Goal: Participate in discussion

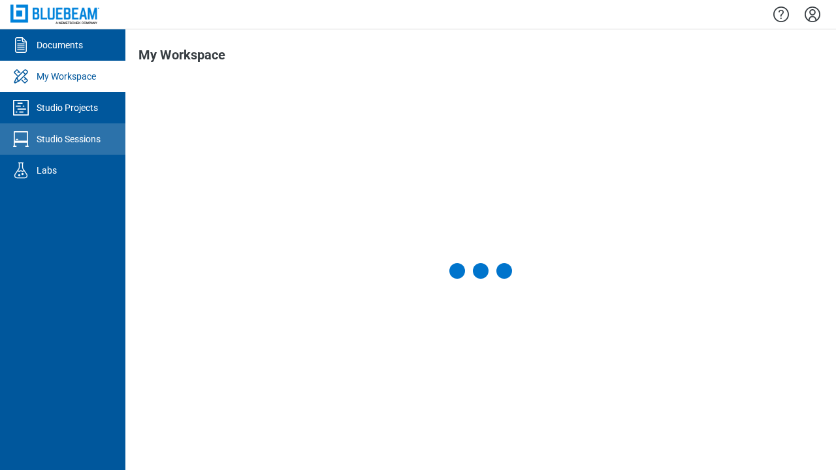
click at [63, 139] on div "Studio Sessions" at bounding box center [69, 139] width 64 height 13
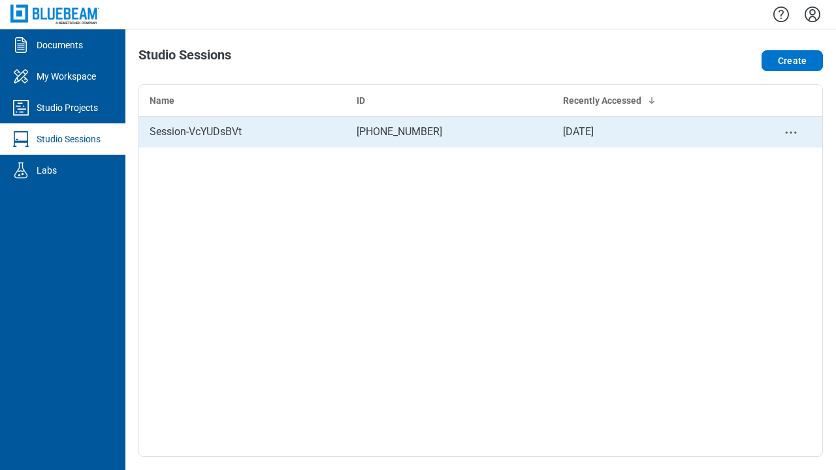
click at [242, 132] on div "Session-VcYUDsBVt" at bounding box center [243, 132] width 186 height 16
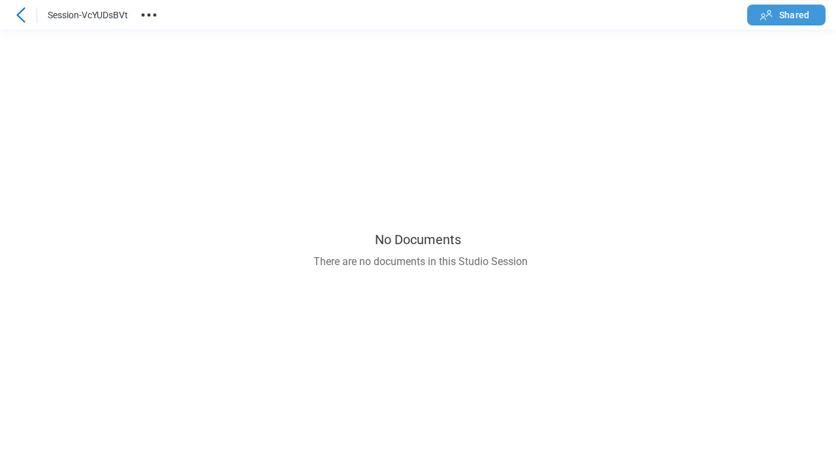
click at [787, 14] on span "Shared" at bounding box center [795, 14] width 30 height 13
